Goal: Task Accomplishment & Management: Use online tool/utility

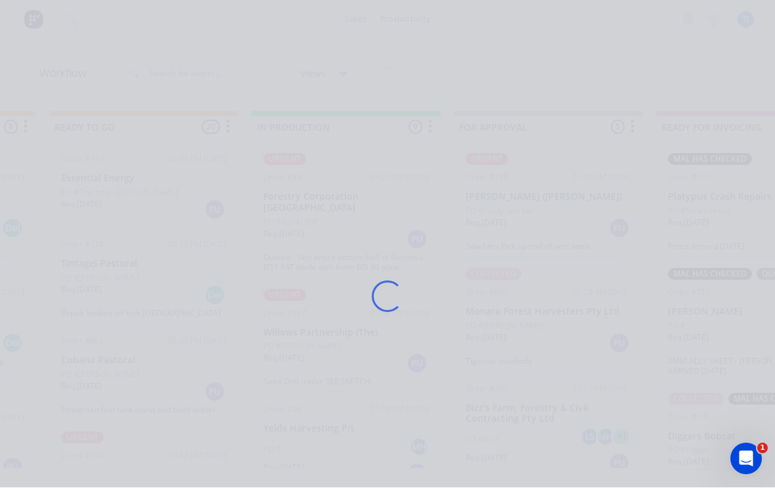
scroll to position [1900, 0]
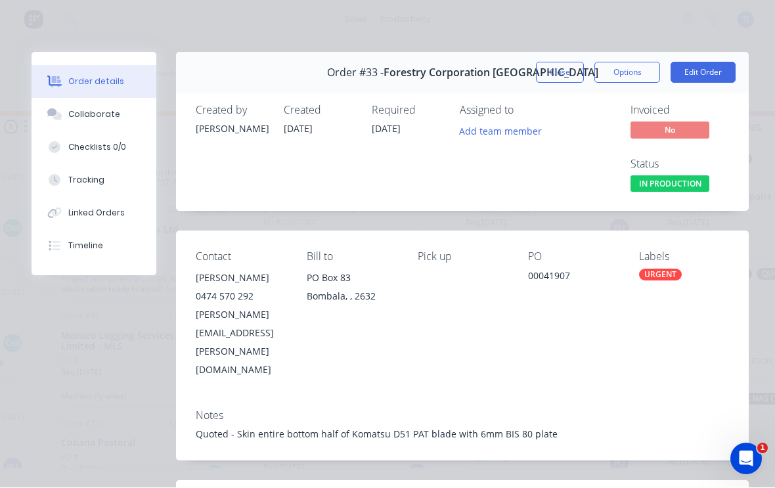
click at [706, 72] on button "Edit Order" at bounding box center [703, 72] width 65 height 21
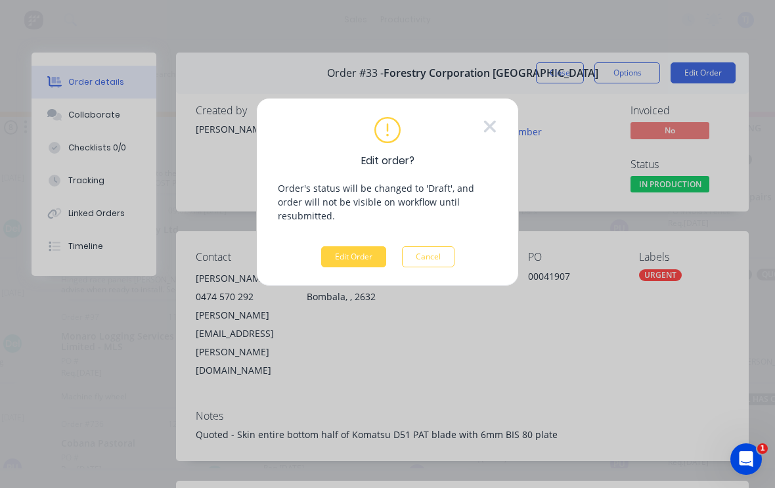
click at [359, 246] on button "Edit Order" at bounding box center [353, 256] width 65 height 21
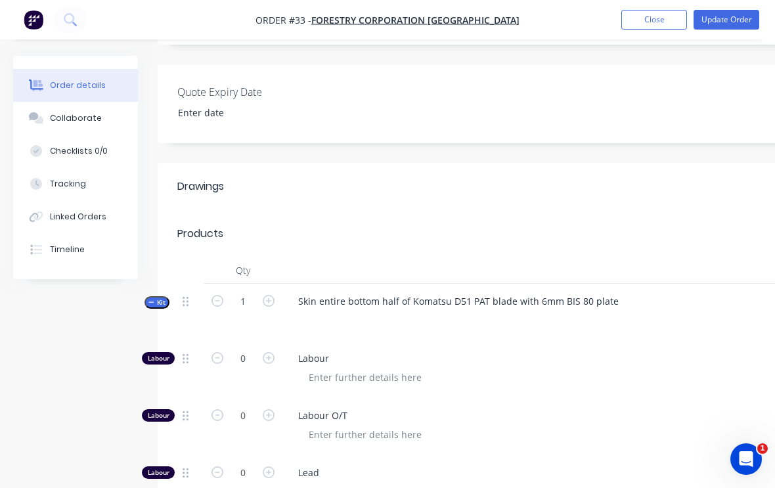
scroll to position [357, 0]
click at [58, 184] on div "Tracking" at bounding box center [68, 184] width 36 height 12
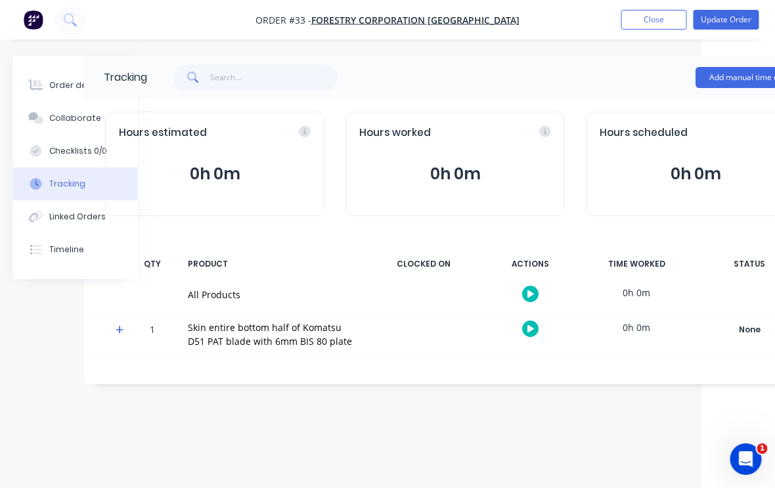
scroll to position [22, 74]
click at [734, 67] on button "Add manual time entry" at bounding box center [751, 77] width 111 height 21
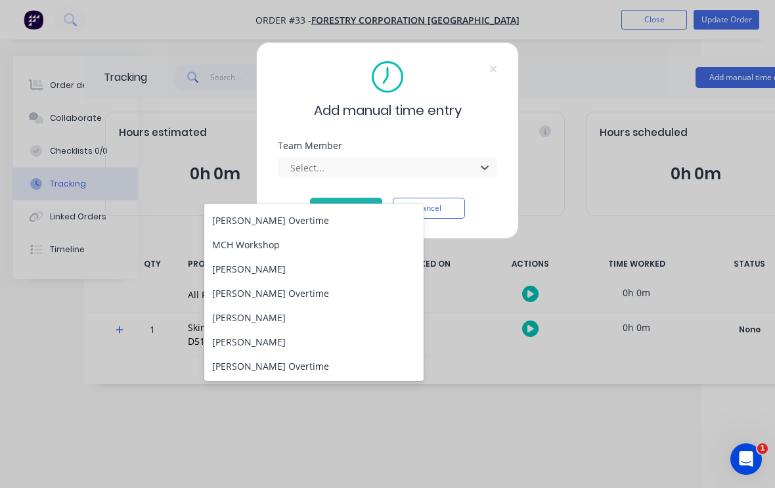
scroll to position [168, 0]
click at [258, 330] on div "[PERSON_NAME]" at bounding box center [313, 342] width 219 height 24
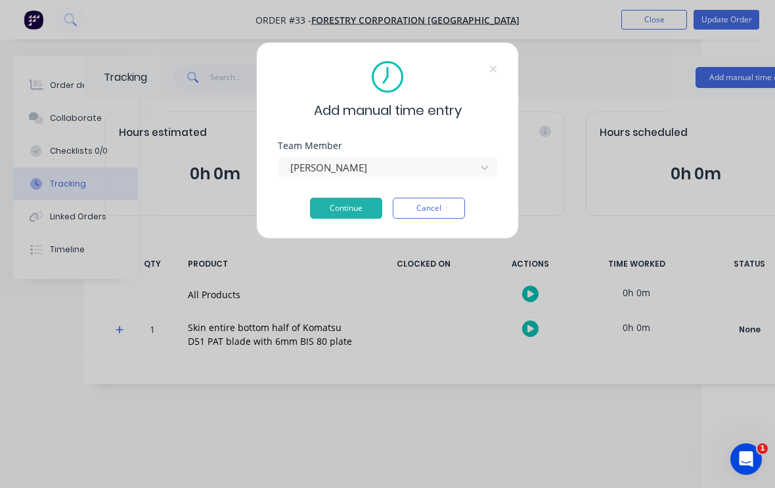
click at [345, 199] on button "Continue" at bounding box center [346, 208] width 72 height 21
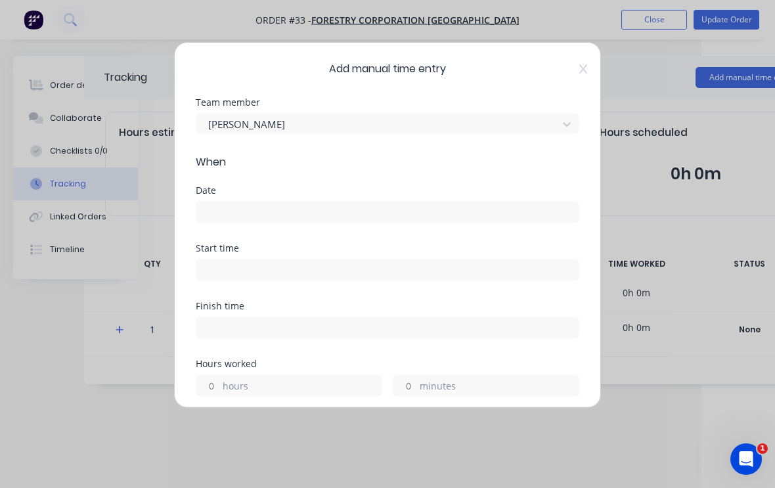
click at [321, 210] on input at bounding box center [387, 212] width 382 height 20
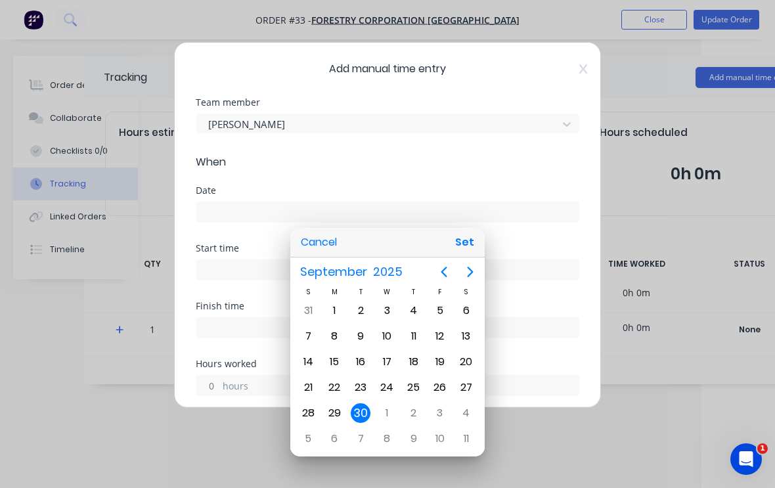
click at [467, 248] on button "Set" at bounding box center [465, 243] width 30 height 24
type input "[DATE]"
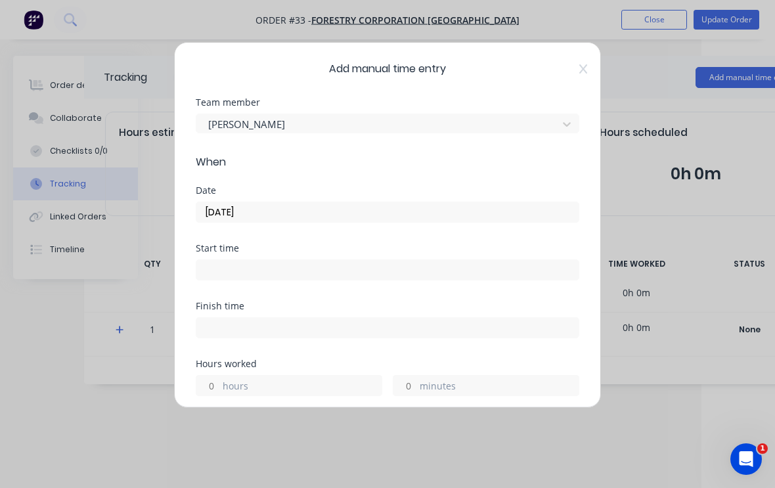
click at [344, 268] on input at bounding box center [387, 270] width 382 height 20
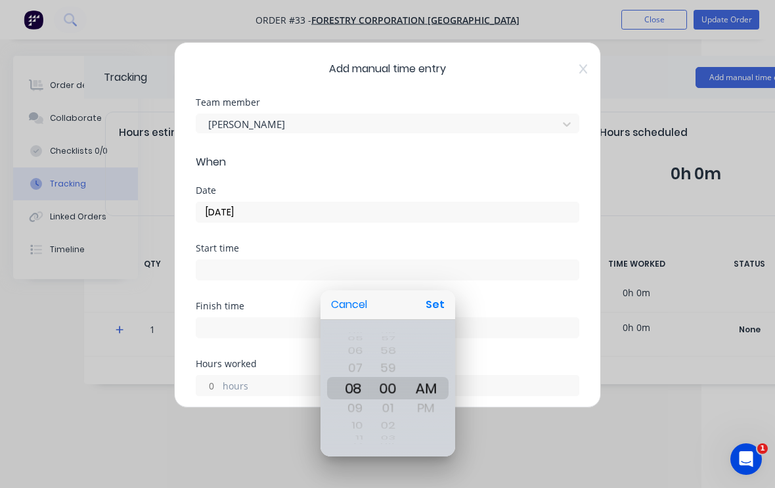
click at [437, 306] on button "Set" at bounding box center [435, 305] width 30 height 24
type input "08:00 AM"
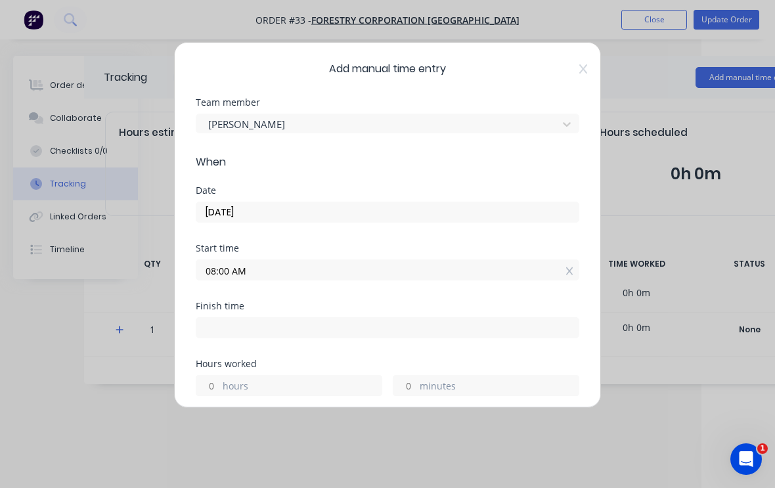
click at [319, 319] on input at bounding box center [387, 328] width 382 height 20
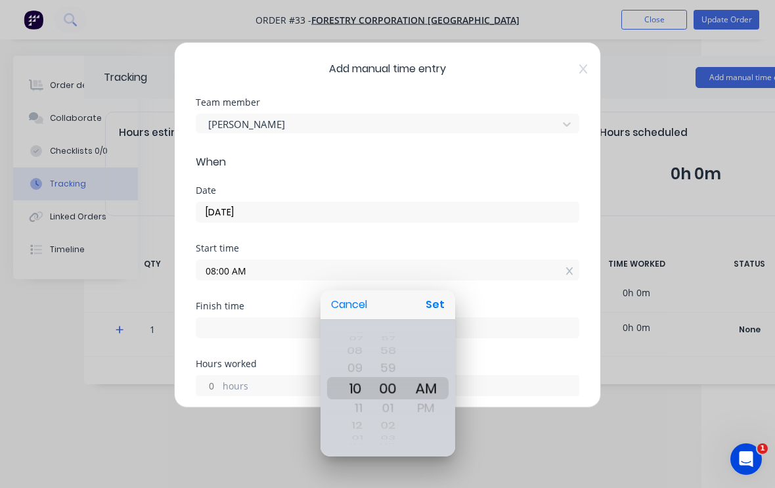
click at [441, 302] on button "Set" at bounding box center [435, 305] width 30 height 24
type input "10:00 AM"
type input "1"
type input "59"
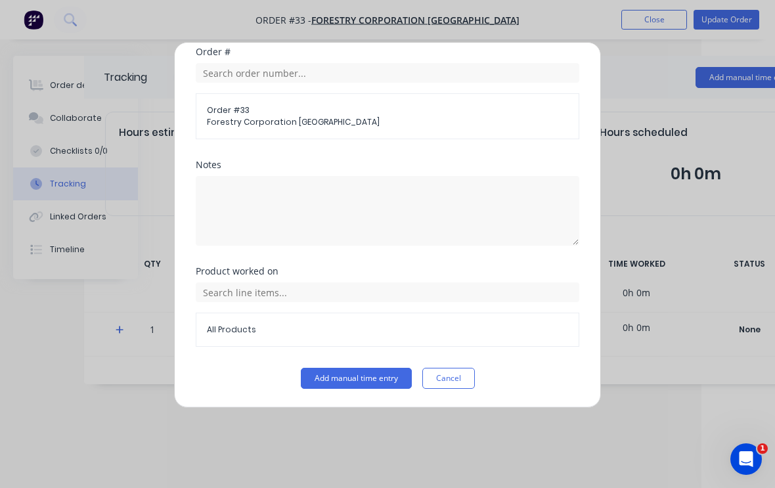
scroll to position [522, 0]
click at [365, 372] on button "Add manual time entry" at bounding box center [356, 378] width 111 height 21
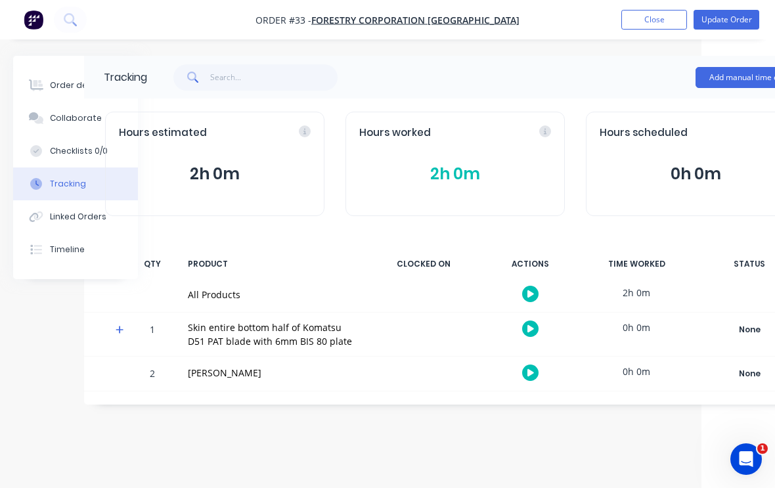
click at [753, 58] on div "Add manual time entry" at bounding box center [751, 77] width 111 height 39
click at [734, 67] on button "Add manual time entry" at bounding box center [751, 77] width 111 height 21
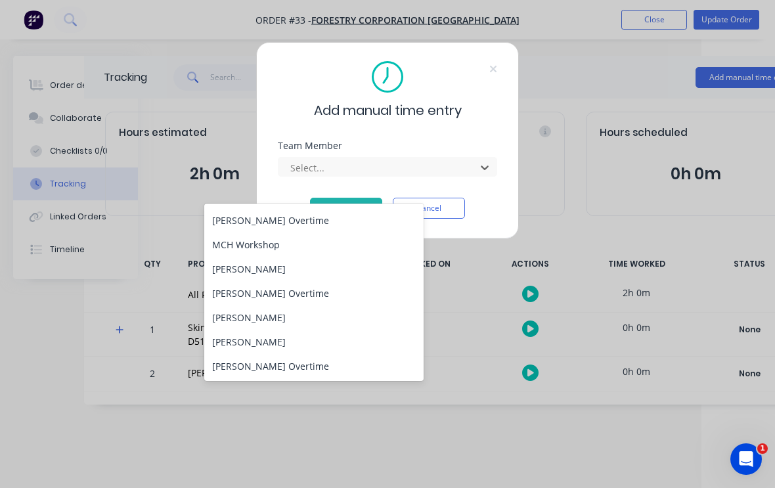
scroll to position [168, 0]
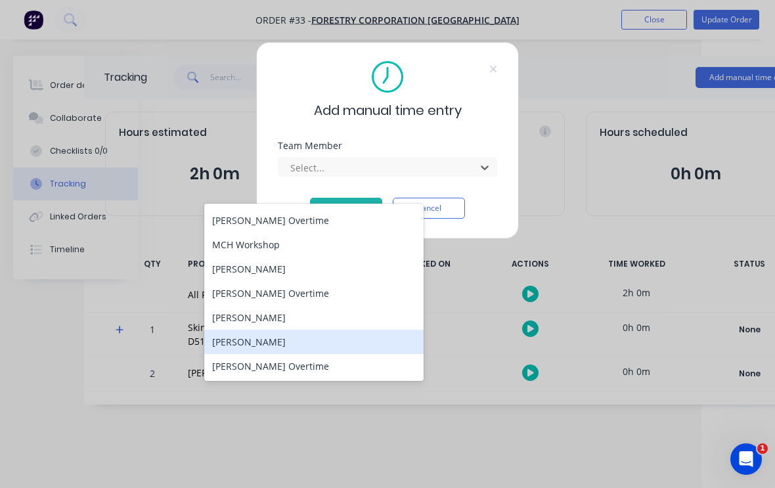
click at [269, 330] on div "[PERSON_NAME]" at bounding box center [313, 342] width 219 height 24
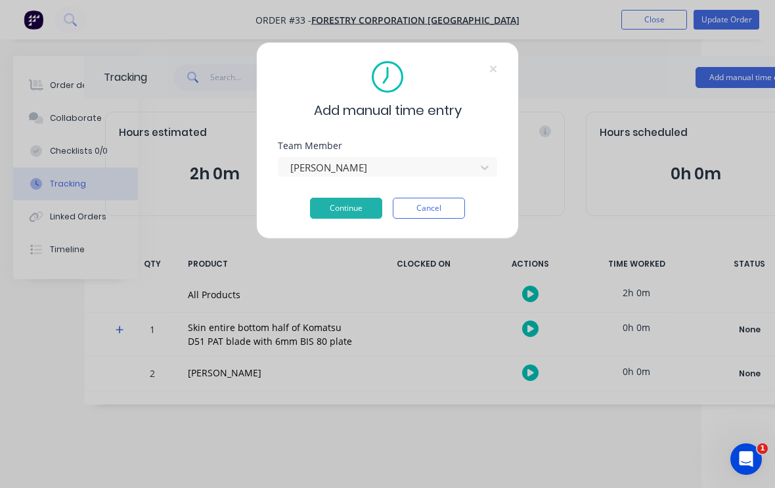
click at [367, 204] on button "Continue" at bounding box center [346, 208] width 72 height 21
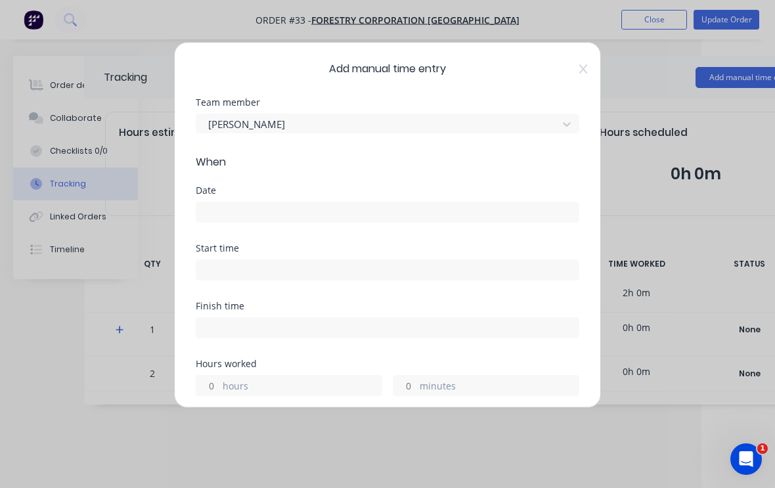
click at [425, 212] on input at bounding box center [387, 212] width 382 height 20
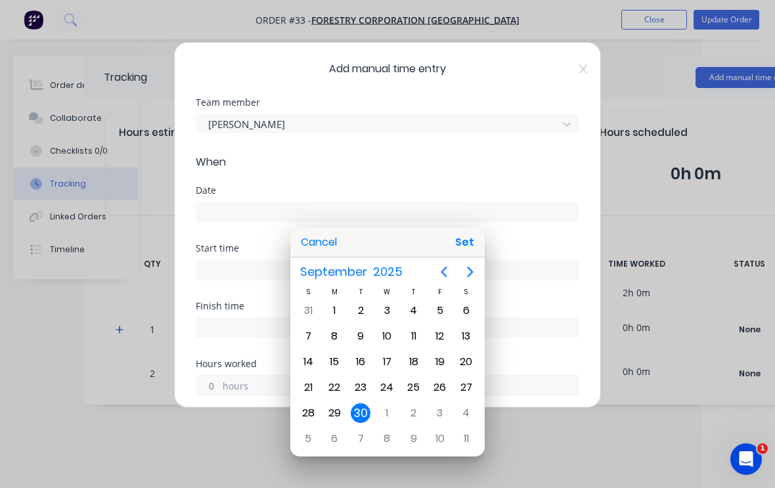
click at [466, 243] on button "Set" at bounding box center [465, 243] width 30 height 24
type input "[DATE]"
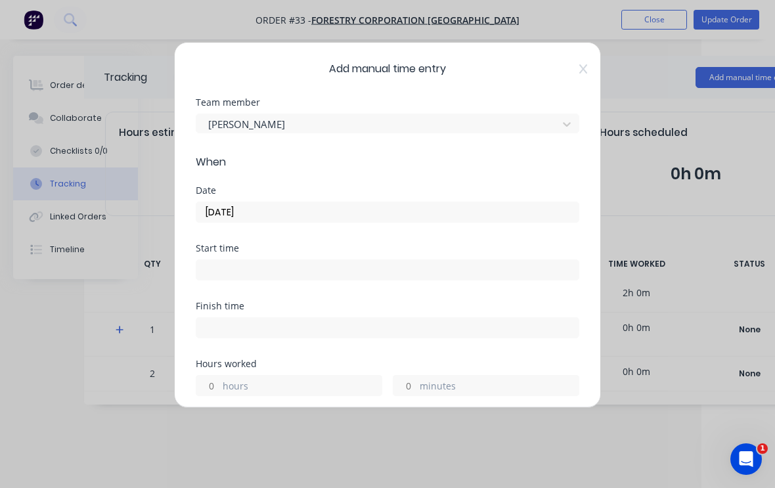
click at [409, 265] on input at bounding box center [387, 270] width 382 height 20
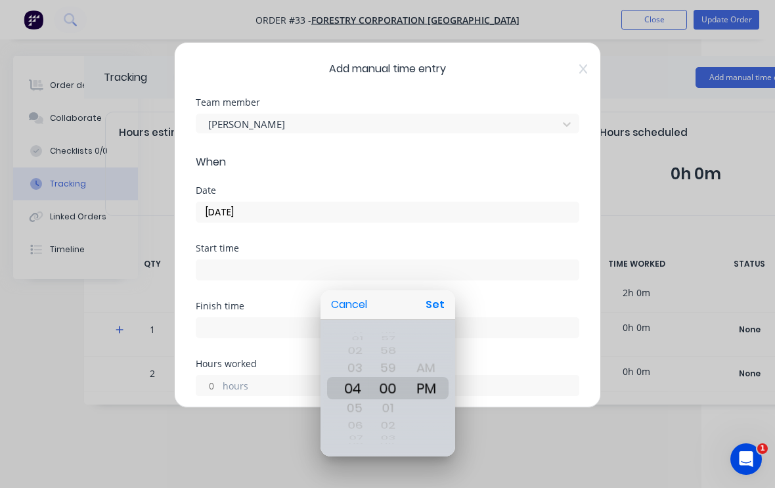
click at [441, 302] on button "Set" at bounding box center [435, 305] width 30 height 24
type input "04:00 PM"
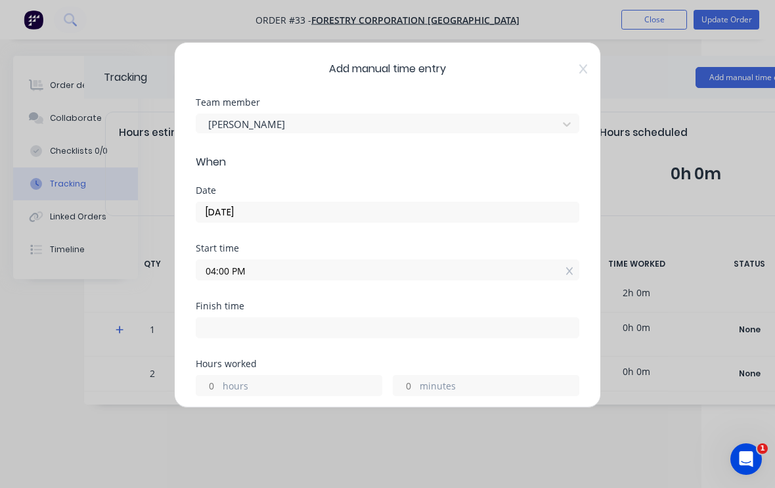
click at [388, 323] on input at bounding box center [387, 328] width 382 height 20
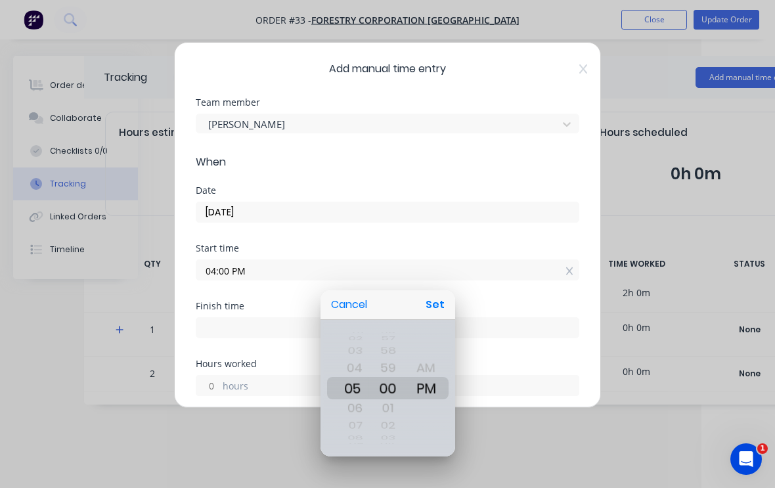
click at [436, 308] on button "Set" at bounding box center [435, 305] width 30 height 24
type input "05:00 PM"
type input "0"
type input "59"
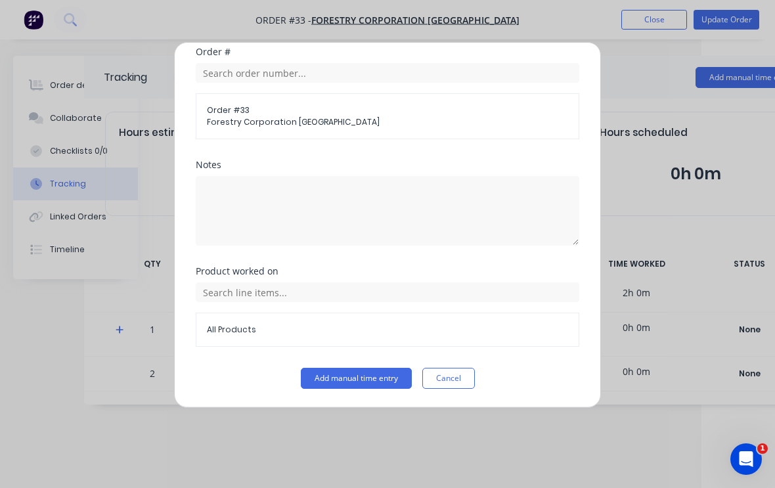
scroll to position [522, 0]
click at [375, 376] on button "Add manual time entry" at bounding box center [356, 378] width 111 height 21
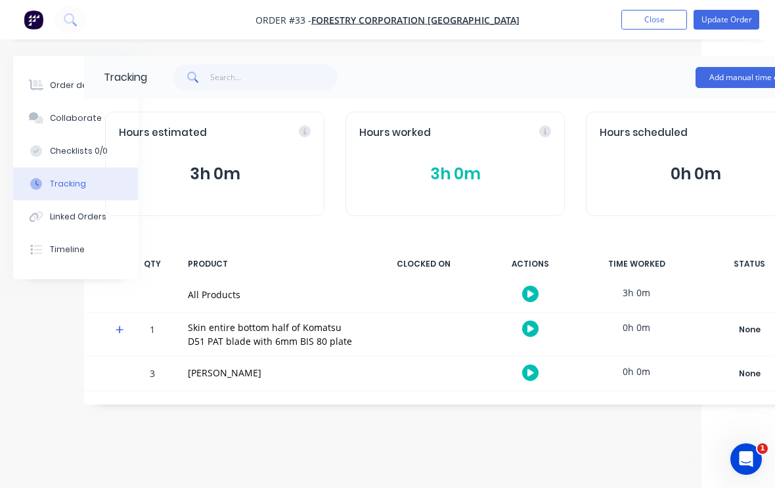
click at [730, 18] on button "Update Order" at bounding box center [727, 20] width 66 height 20
click at [589, 22] on button "Close" at bounding box center [582, 19] width 66 height 20
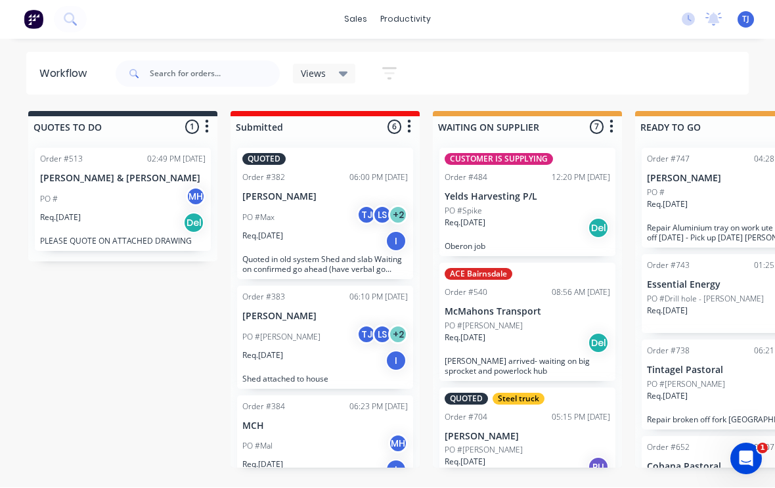
scroll to position [1, 0]
